Goal: Information Seeking & Learning: Learn about a topic

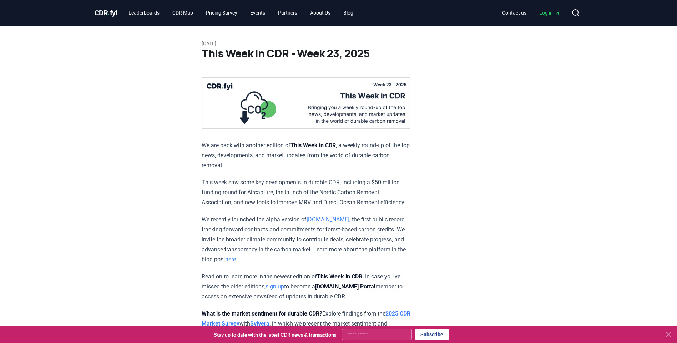
click at [105, 9] on span "CDR . fyi" at bounding box center [106, 13] width 23 height 9
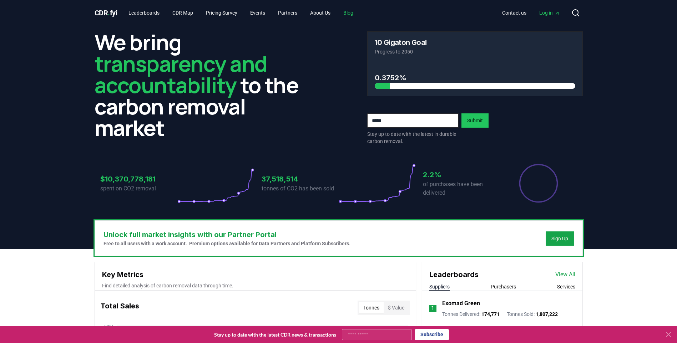
click at [356, 11] on link "Blog" at bounding box center [348, 12] width 21 height 13
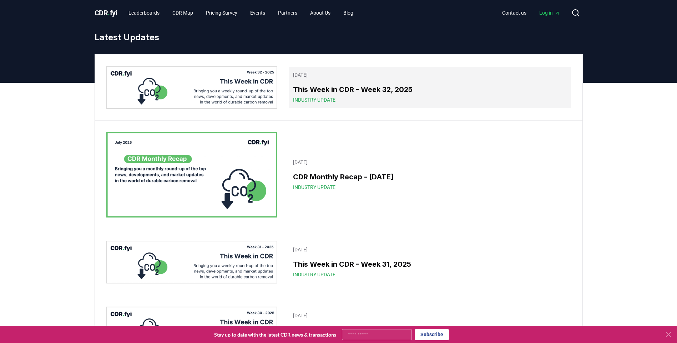
click at [365, 89] on h3 "This Week in CDR - Week 32, 2025" at bounding box center [429, 89] width 273 height 11
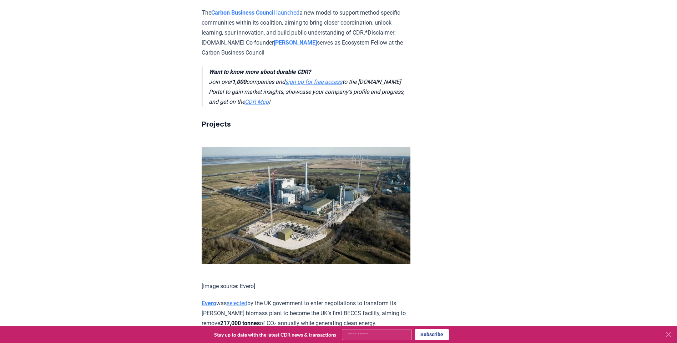
scroll to position [750, 0]
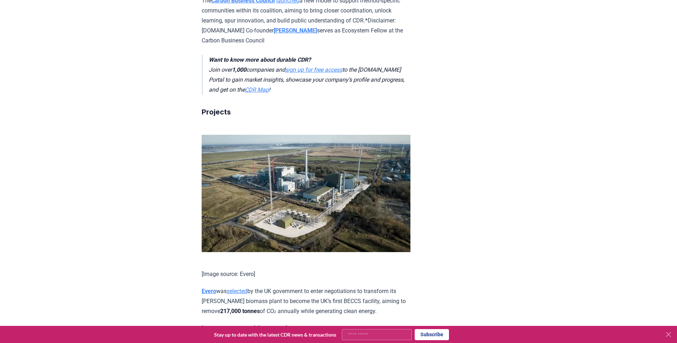
click at [205, 288] on strong "Evero" at bounding box center [209, 291] width 15 height 7
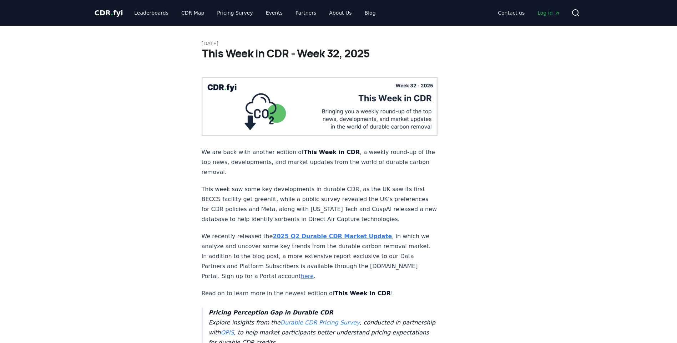
scroll to position [750, 0]
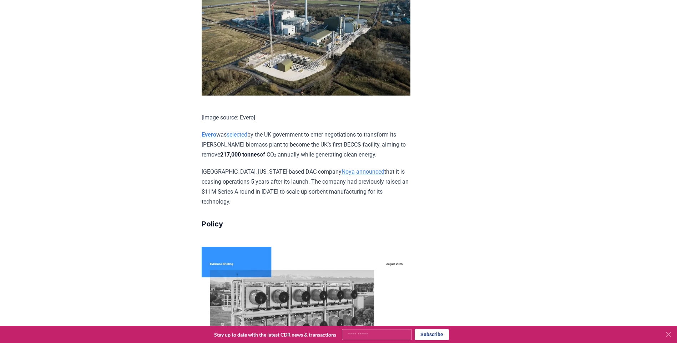
click at [97, 55] on div "[DATE] This Week in CDR - Week 32, 2025 We are back with another edition of Thi…" at bounding box center [339, 237] width 500 height 1922
